Goal: Use online tool/utility: Utilize a website feature to perform a specific function

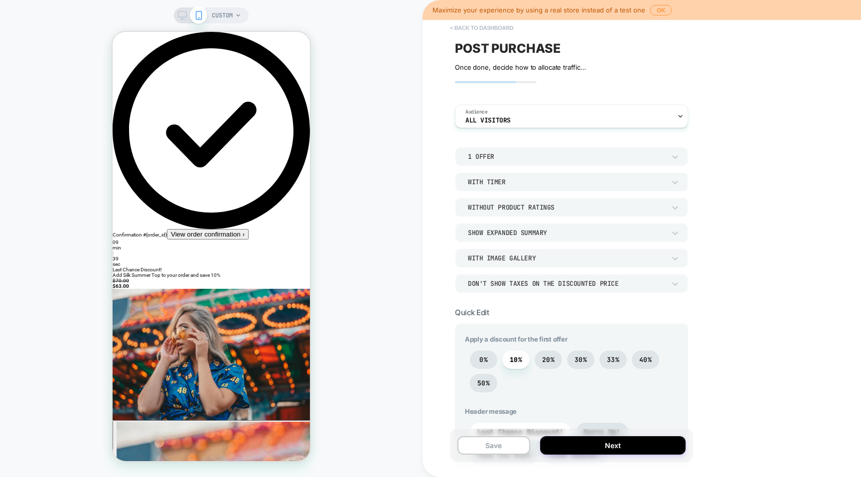
click at [488, 29] on button "< back to dashboard" at bounding box center [481, 28] width 73 height 16
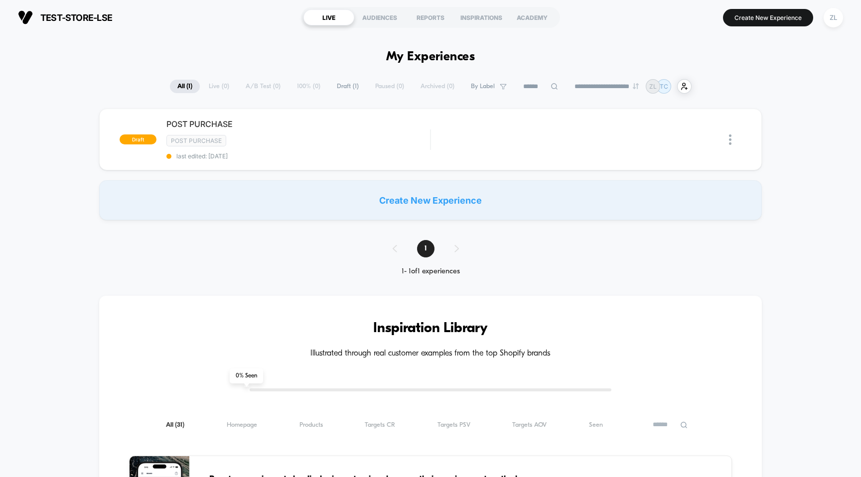
click at [476, 204] on div "Create New Experience" at bounding box center [430, 200] width 663 height 40
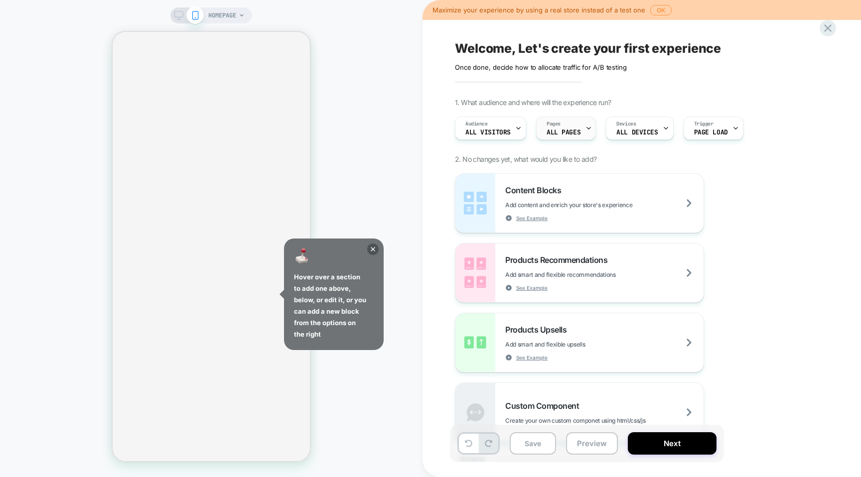
click at [581, 128] on div "Pages ALL PAGES" at bounding box center [563, 128] width 54 height 22
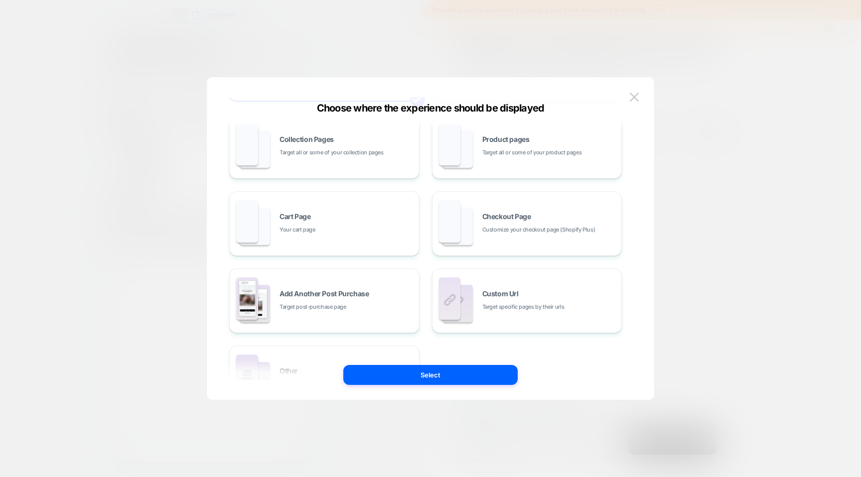
scroll to position [106, 0]
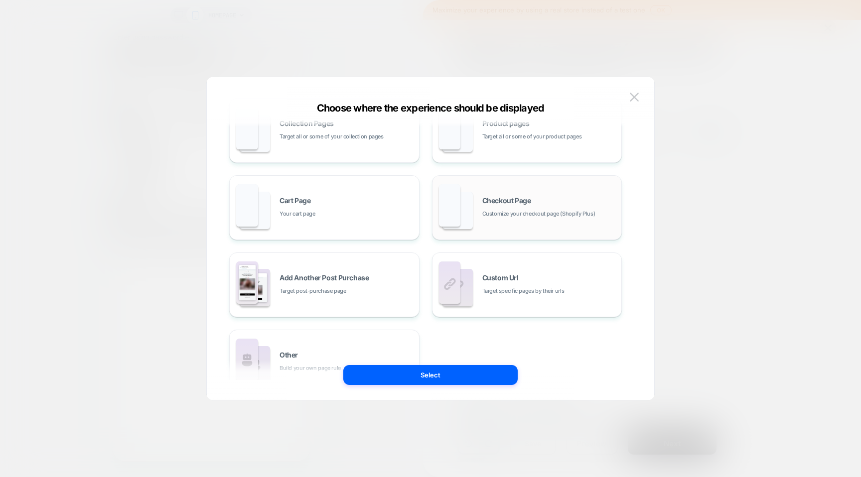
click at [479, 216] on div "Checkout Page Customize your checkout page (Shopify Plus)" at bounding box center [526, 207] width 179 height 55
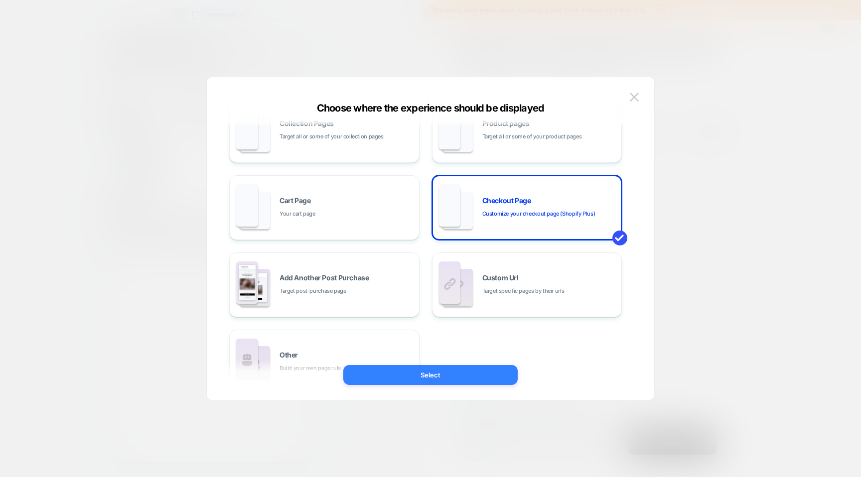
click at [447, 373] on button "Select" at bounding box center [430, 375] width 174 height 20
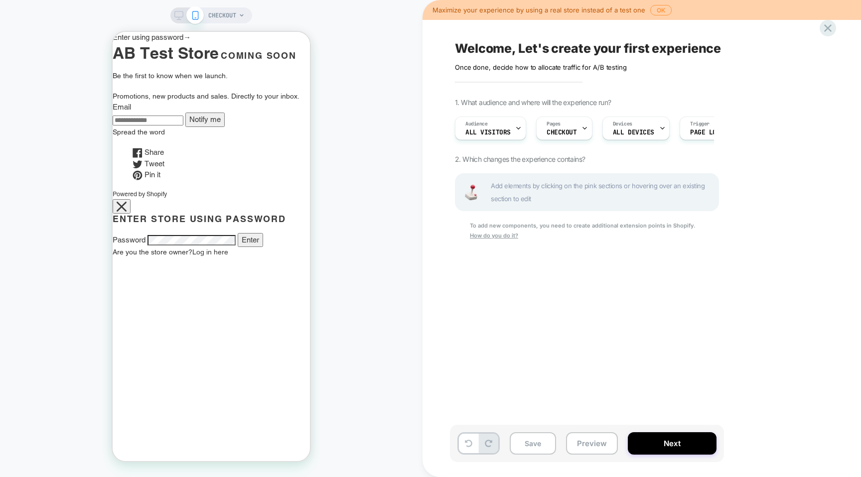
scroll to position [0, 0]
click at [495, 239] on div "To add new components, you need to create additional extension points in Shopif…" at bounding box center [587, 231] width 264 height 20
click at [483, 236] on u "How do you do it?" at bounding box center [494, 235] width 48 height 7
